Goal: Information Seeking & Learning: Learn about a topic

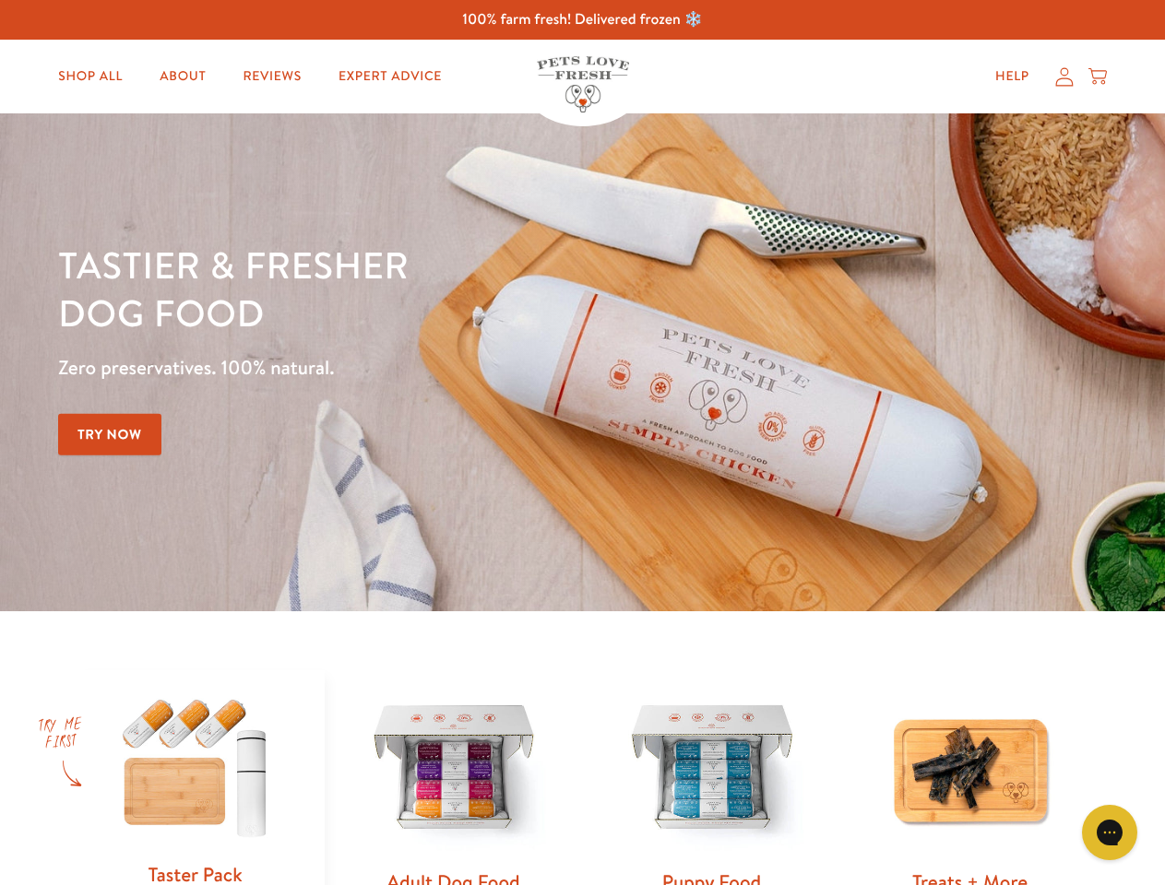
click at [582, 443] on div "Tastier & fresher dog food Zero preservatives. 100% natural. Try Now" at bounding box center [407, 362] width 699 height 243
click at [1110, 833] on icon "Gorgias live chat" at bounding box center [1109, 833] width 18 height 18
